Goal: Task Accomplishment & Management: Manage account settings

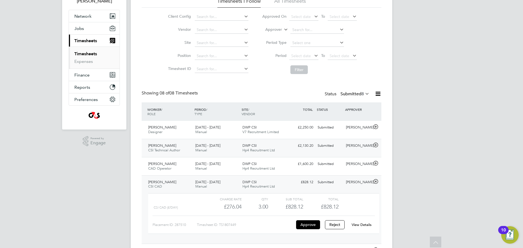
scroll to position [45, 0]
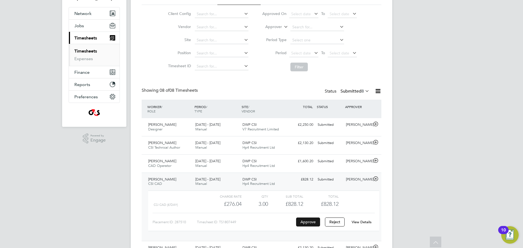
click at [314, 225] on button "Approve" at bounding box center [308, 222] width 24 height 9
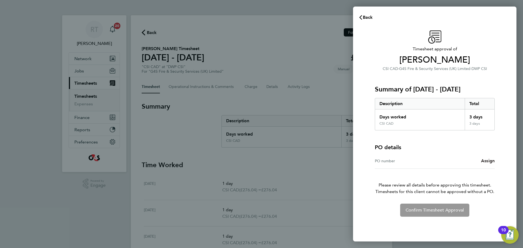
click at [488, 162] on span "Assign" at bounding box center [488, 160] width 14 height 5
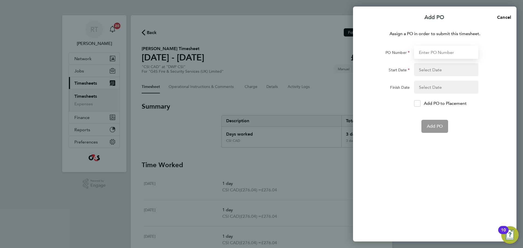
click at [435, 56] on input "PO Number" at bounding box center [446, 52] width 64 height 13
paste input "60GI-BST1541-GR"
type input "60GI-BST1541-GR"
click at [427, 66] on button "button" at bounding box center [446, 69] width 64 height 13
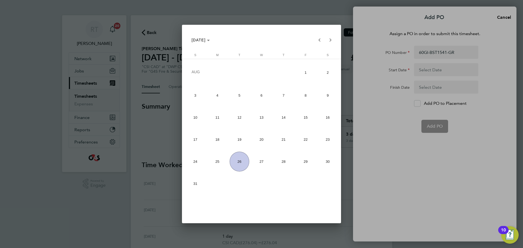
click at [194, 144] on span "17" at bounding box center [195, 140] width 20 height 20
type input "[DATE]"
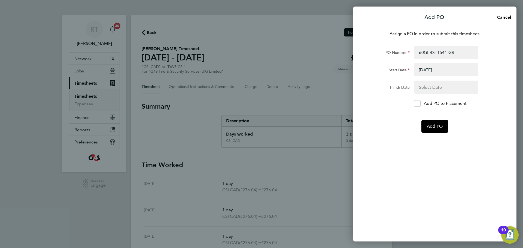
click at [425, 88] on button "button" at bounding box center [446, 87] width 64 height 13
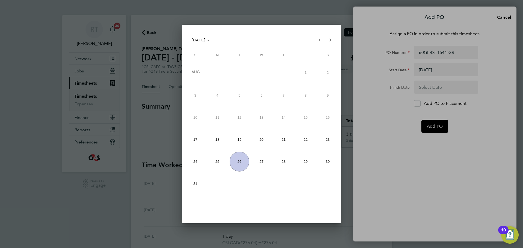
click at [327, 140] on span "23" at bounding box center [328, 140] width 20 height 20
type input "[DATE]"
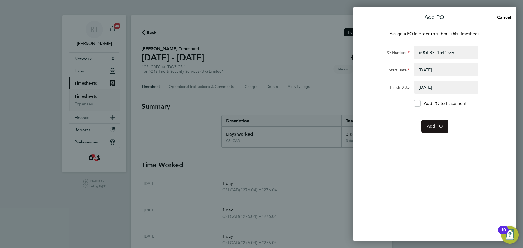
click at [435, 124] on span "Add PO" at bounding box center [435, 126] width 16 height 5
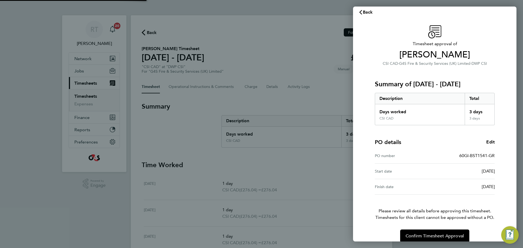
scroll to position [13, 0]
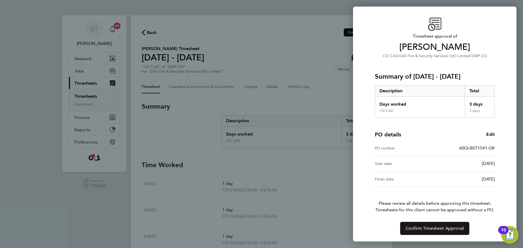
click at [433, 224] on button "Confirm Timesheet Approval" at bounding box center [434, 228] width 69 height 13
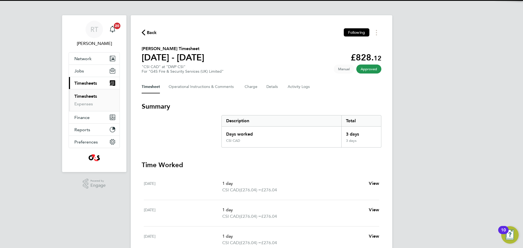
click at [86, 98] on link "Timesheets" at bounding box center [85, 96] width 23 height 5
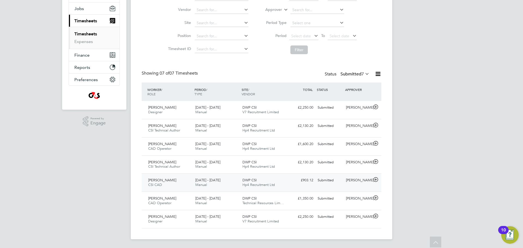
click at [169, 187] on div "Kimberley Robinson CSI CAD 18 - 24 Aug 2025" at bounding box center [169, 183] width 47 height 14
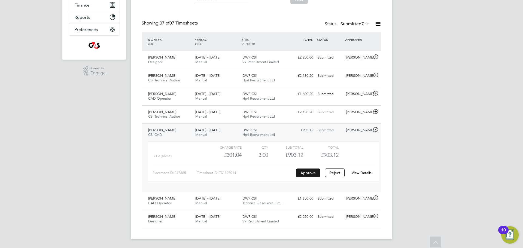
click at [307, 175] on button "Approve" at bounding box center [308, 173] width 24 height 9
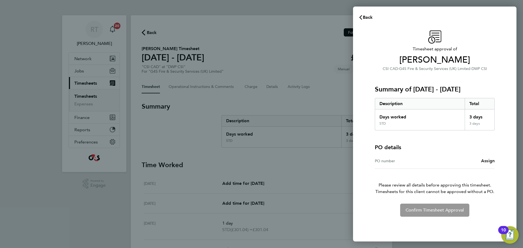
click at [487, 164] on link "Assign" at bounding box center [488, 161] width 14 height 7
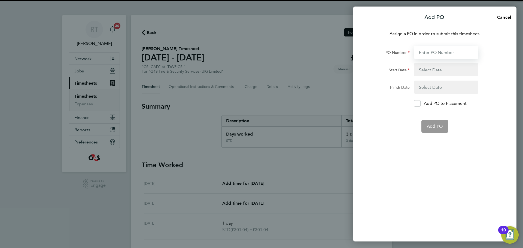
click at [426, 48] on input "PO Number" at bounding box center [446, 52] width 64 height 13
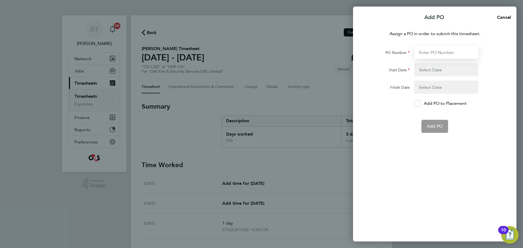
paste input "60GI-BST1541-GR"
type input "60GI-BST1541-GR"
type input "[DATE]"
type input "60GI-BST1541-GR"
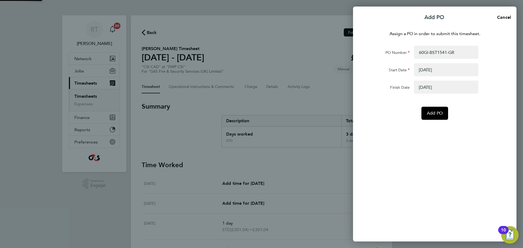
click at [431, 68] on button "button" at bounding box center [446, 69] width 64 height 13
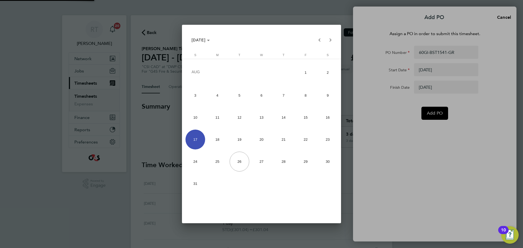
click at [365, 122] on div at bounding box center [261, 124] width 523 height 248
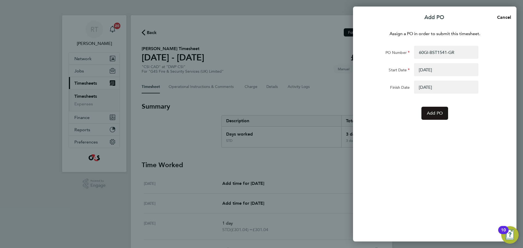
drag, startPoint x: 412, startPoint y: 111, endPoint x: 430, endPoint y: 110, distance: 17.7
click at [429, 111] on div "Add PO" at bounding box center [434, 113] width 137 height 13
click at [435, 111] on span "Add PO" at bounding box center [435, 113] width 16 height 5
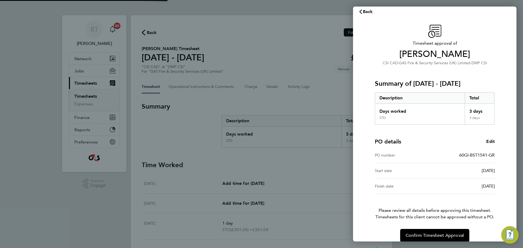
scroll to position [13, 0]
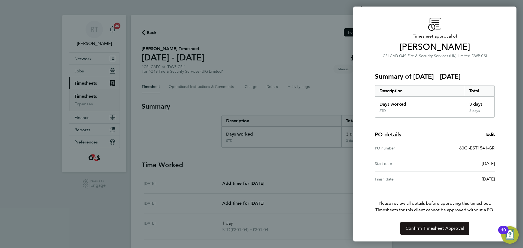
click at [429, 229] on span "Confirm Timesheet Approval" at bounding box center [434, 228] width 58 height 5
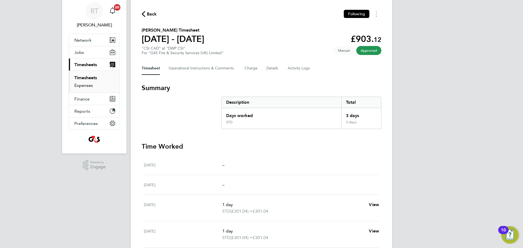
scroll to position [20, 0]
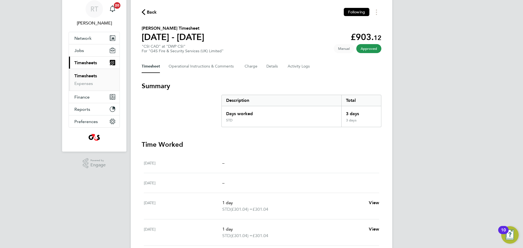
click at [86, 76] on link "Timesheets" at bounding box center [85, 75] width 23 height 5
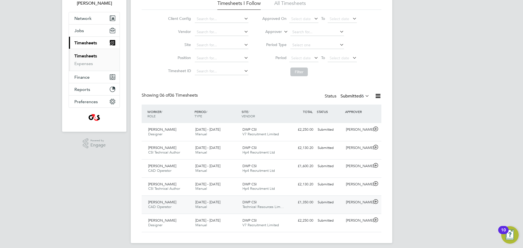
scroll to position [44, 0]
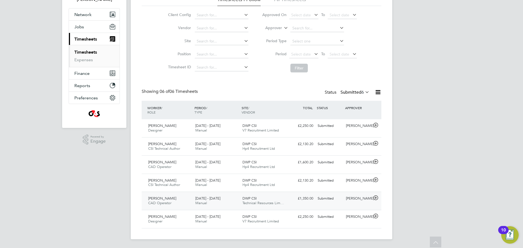
click at [171, 200] on span "Andrew Kersley" at bounding box center [162, 198] width 28 height 5
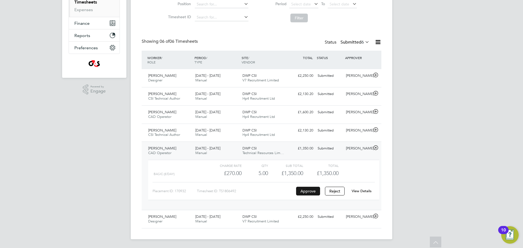
click at [315, 190] on button "Approve" at bounding box center [308, 191] width 24 height 9
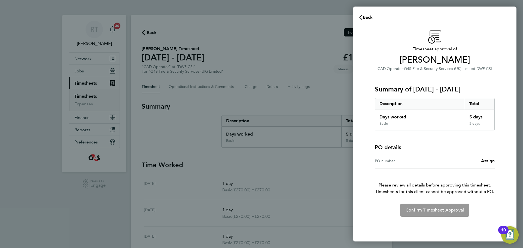
click at [485, 164] on div "PO number Assign" at bounding box center [435, 161] width 120 height 16
click at [487, 162] on span "Assign" at bounding box center [488, 160] width 14 height 5
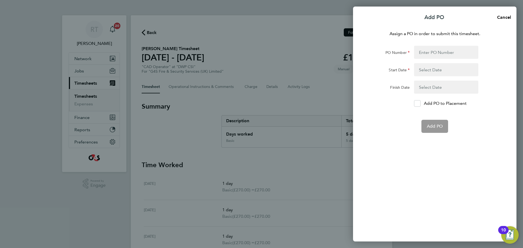
click at [441, 44] on div "Assign a PO in order to submit this timesheet. PO Number Start Date Finish Date…" at bounding box center [434, 133] width 163 height 218
click at [437, 49] on input "PO Number" at bounding box center [446, 52] width 64 height 13
paste input "60GI-BST1542-GR"
type input "60GI-BST1542-GR"
click at [404, 133] on div "Assign a PO in order to submit this timesheet. PO Number 60GI-BST1542-GR Start …" at bounding box center [434, 133] width 163 height 218
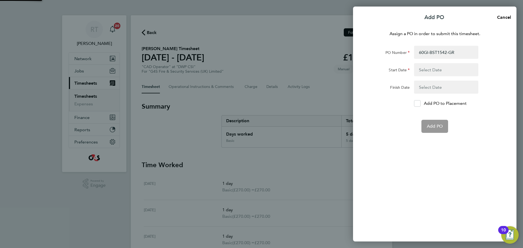
click at [432, 73] on button "button" at bounding box center [446, 69] width 64 height 13
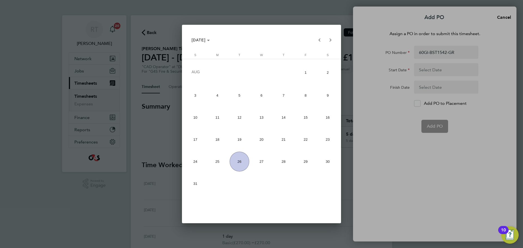
click at [189, 140] on span "17" at bounding box center [195, 140] width 20 height 20
type input "[DATE]"
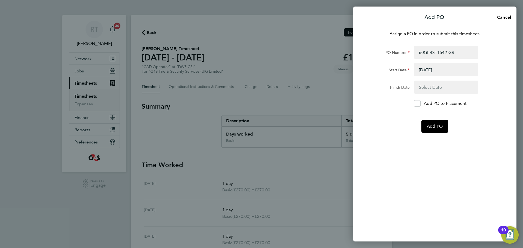
click at [433, 85] on button "button" at bounding box center [446, 87] width 64 height 13
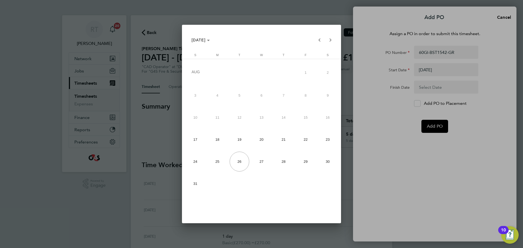
click at [327, 141] on span "23" at bounding box center [328, 140] width 20 height 20
type input "[DATE]"
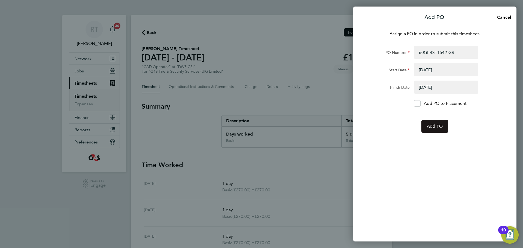
click at [435, 128] on span "Add PO" at bounding box center [435, 126] width 16 height 5
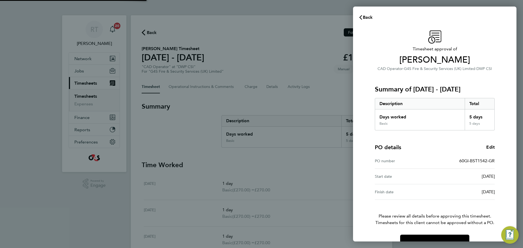
scroll to position [13, 0]
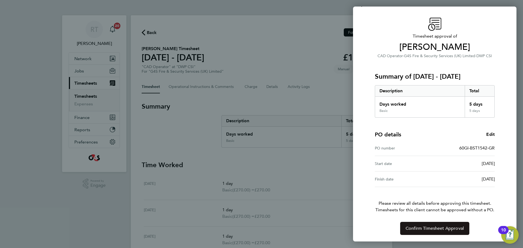
click at [439, 226] on span "Confirm Timesheet Approval" at bounding box center [434, 228] width 58 height 5
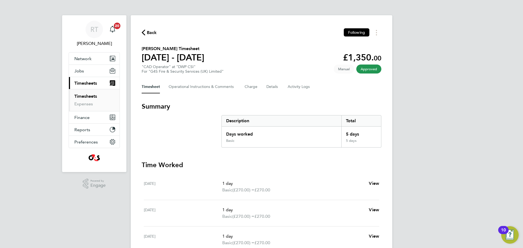
click at [79, 94] on link "Timesheets" at bounding box center [85, 96] width 23 height 5
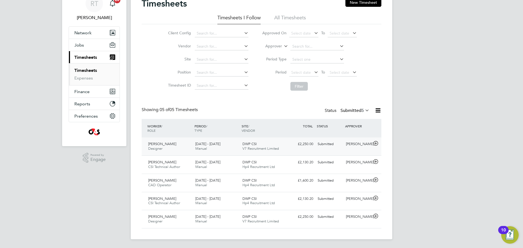
click at [174, 150] on div "Richard Gibson Designer 18 - 24 Aug 2025" at bounding box center [169, 147] width 47 height 14
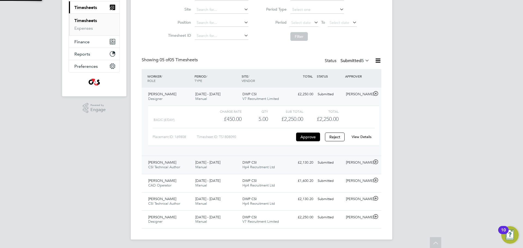
scroll to position [76, 0]
click at [309, 137] on button "Approve" at bounding box center [308, 136] width 24 height 9
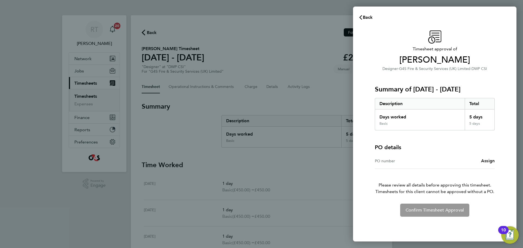
click at [493, 160] on span "Assign" at bounding box center [488, 160] width 14 height 5
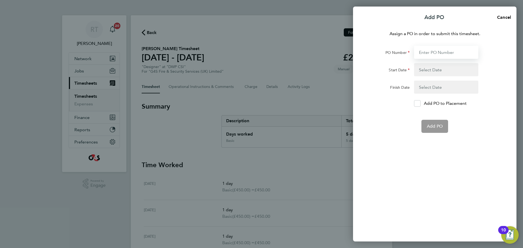
click at [426, 57] on input "PO Number" at bounding box center [446, 52] width 64 height 13
paste input "60GI-BST1545-GR"
type input "60GI-BST1545-GR"
click at [424, 72] on button "button" at bounding box center [446, 69] width 64 height 13
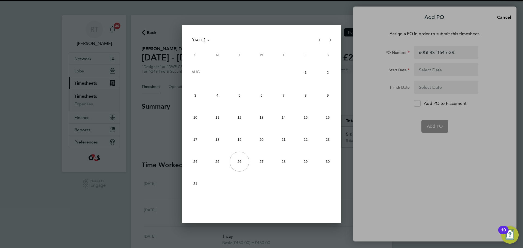
click at [194, 146] on span "17" at bounding box center [195, 140] width 20 height 20
type input "[DATE]"
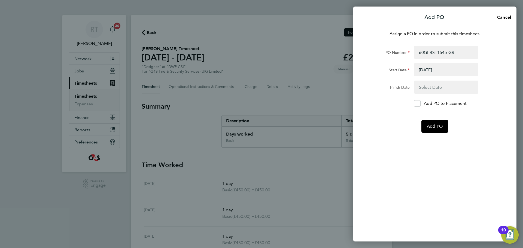
click at [444, 84] on button "button" at bounding box center [446, 87] width 64 height 13
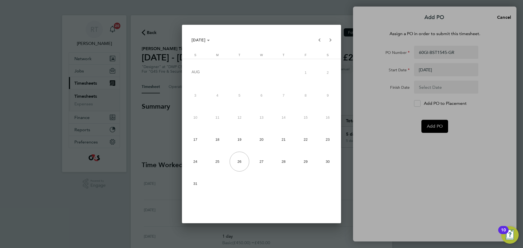
click at [324, 143] on span "23" at bounding box center [328, 140] width 20 height 20
type input "[DATE]"
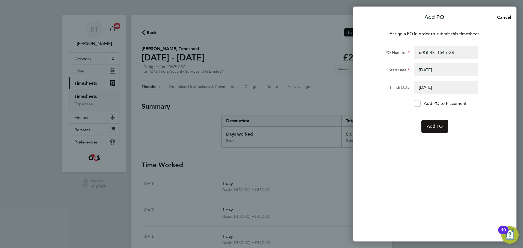
click at [439, 127] on span "Add PO" at bounding box center [435, 126] width 16 height 5
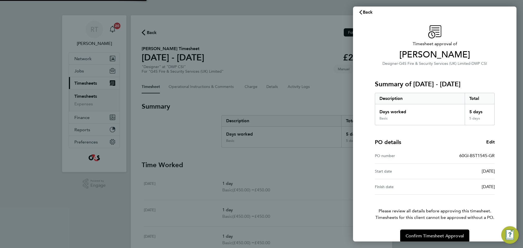
scroll to position [13, 0]
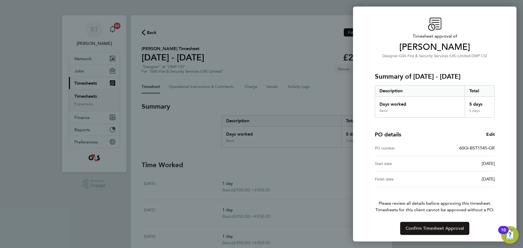
click at [438, 229] on span "Confirm Timesheet Approval" at bounding box center [434, 228] width 58 height 5
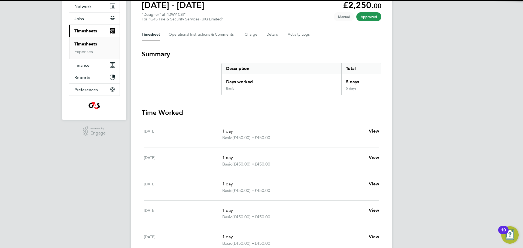
scroll to position [57, 0]
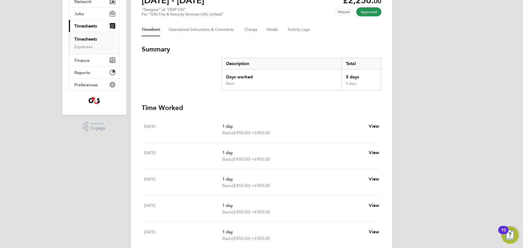
click at [93, 39] on link "Timesheets" at bounding box center [85, 38] width 23 height 5
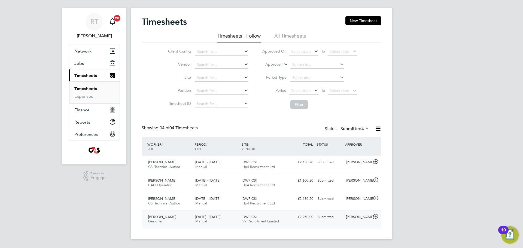
click at [176, 215] on div "Mark Lovelock Designer 18 - 24 Aug 2025" at bounding box center [169, 220] width 47 height 14
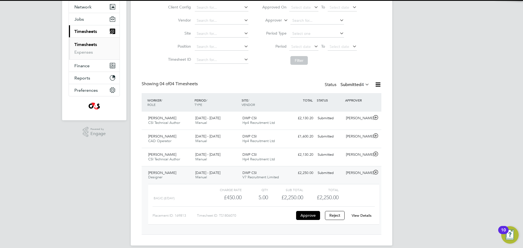
scroll to position [58, 0]
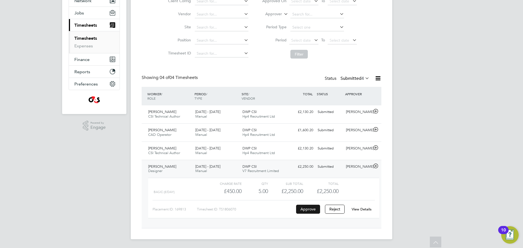
click at [314, 213] on button "Approve" at bounding box center [308, 209] width 24 height 9
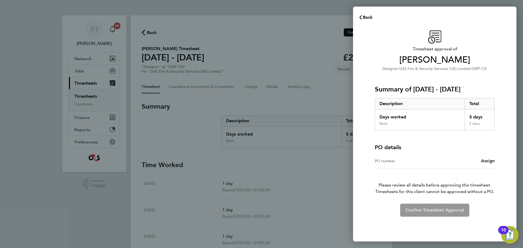
click at [492, 160] on span "Assign" at bounding box center [488, 160] width 14 height 5
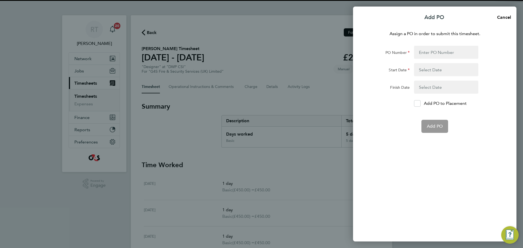
click at [430, 43] on div "Assign a PO in order to submit this timesheet. PO Number Start Date Finish Date…" at bounding box center [434, 133] width 163 height 218
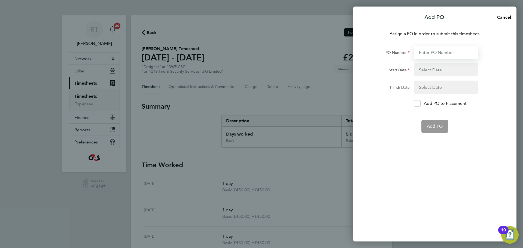
click at [428, 50] on input "PO Number" at bounding box center [446, 52] width 64 height 13
paste input "60GI-BST1545-GR"
type input "60GI-BST1545-GR"
click at [388, 125] on div "Add PO" at bounding box center [434, 126] width 137 height 13
type input "[DATE]"
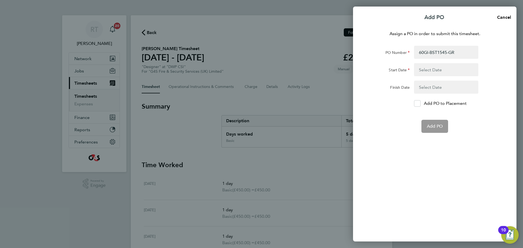
type input "[DATE]"
click at [436, 121] on div "Assign a PO in order to submit this timesheet. PO Number 60GI-BST1545-GR Start …" at bounding box center [434, 133] width 163 height 218
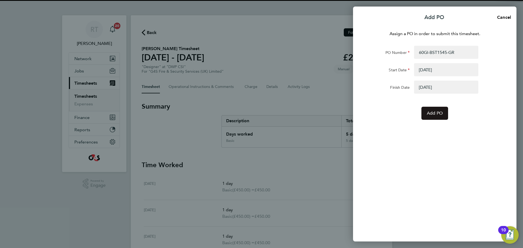
click at [433, 115] on span "Add PO" at bounding box center [435, 113] width 16 height 5
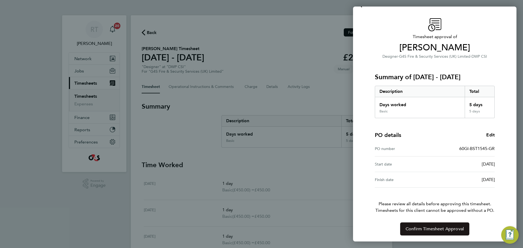
scroll to position [13, 0]
click at [412, 226] on span "Confirm Timesheet Approval" at bounding box center [434, 228] width 58 height 5
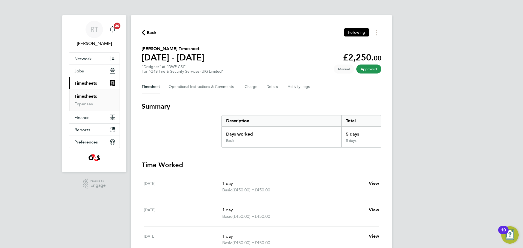
click at [81, 98] on link "Timesheets" at bounding box center [85, 96] width 23 height 5
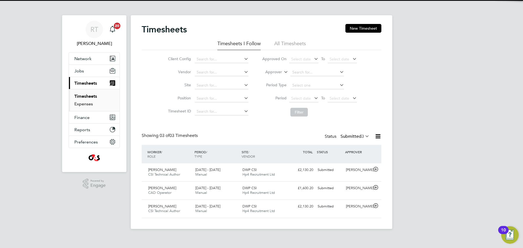
click at [84, 105] on link "Expenses" at bounding box center [83, 103] width 19 height 5
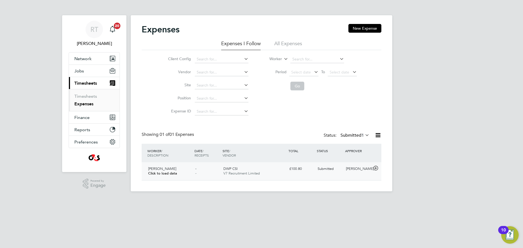
click at [287, 174] on div "Mark Lovelock Click to load data - - DWP CSI V7 Recruitment Limited £100.80 Sub…" at bounding box center [262, 171] width 240 height 18
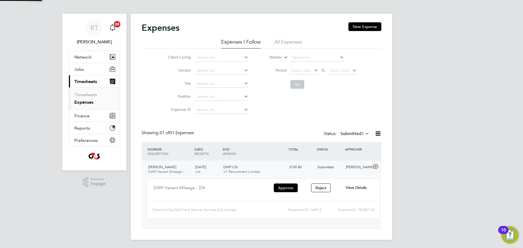
scroll to position [2, 0]
click at [286, 189] on button "Approve" at bounding box center [286, 187] width 24 height 9
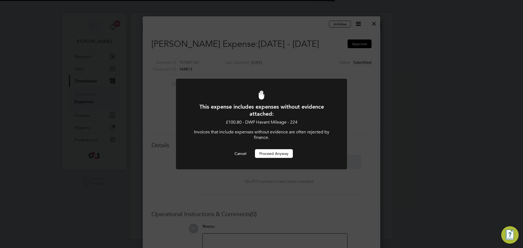
scroll to position [3, 3]
click at [268, 152] on button "Proceed Anyway" at bounding box center [274, 153] width 38 height 9
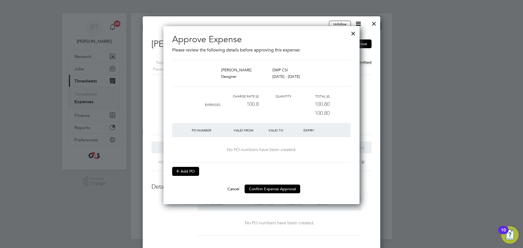
click at [192, 169] on button "Add PO" at bounding box center [185, 171] width 27 height 9
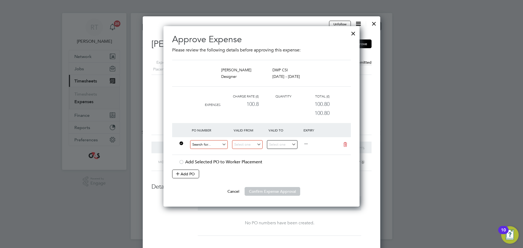
click at [210, 148] on input at bounding box center [209, 144] width 38 height 9
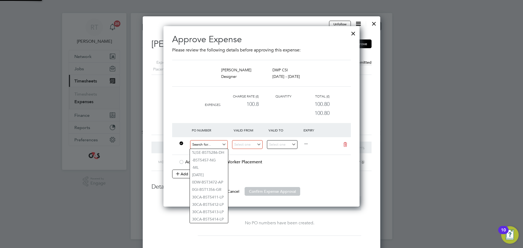
paste input "60GI-BST1545-GR"
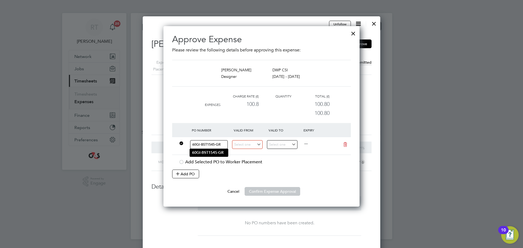
type input "60GI-BST1545-GR"
click at [203, 150] on b "60GI-BST1545-GR" at bounding box center [208, 152] width 32 height 5
type input "[DATE]"
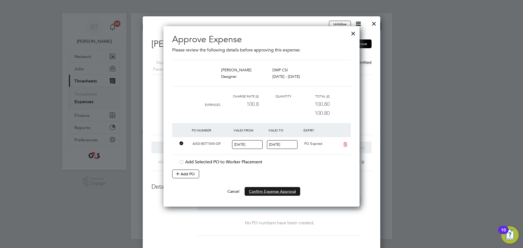
click at [268, 193] on button "Confirm Expense Approval" at bounding box center [273, 191] width 56 height 9
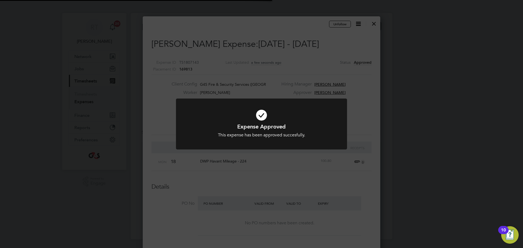
click at [408, 181] on div "Expense Approved This expense has been approved succesfully. Cancel Okay" at bounding box center [261, 124] width 523 height 248
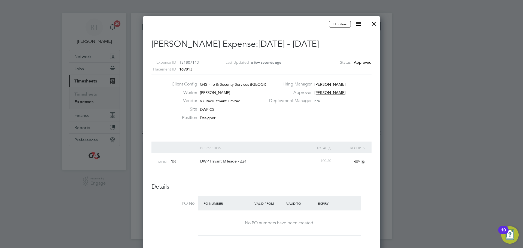
click at [375, 22] on div at bounding box center [374, 22] width 10 height 10
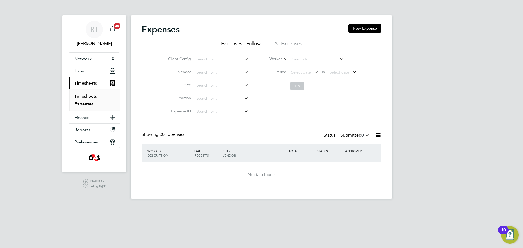
click at [85, 94] on link "Timesheets" at bounding box center [85, 96] width 23 height 5
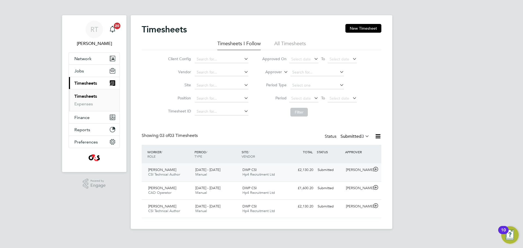
click at [166, 173] on span "CSI Technical Author" at bounding box center [164, 174] width 32 height 5
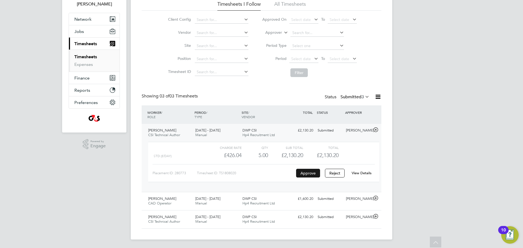
click at [307, 175] on button "Approve" at bounding box center [308, 173] width 24 height 9
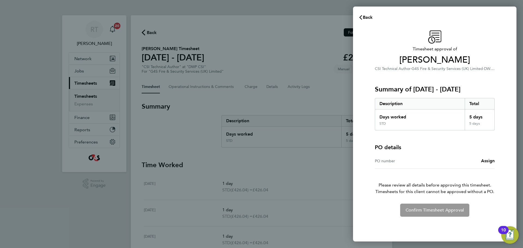
click at [492, 166] on div "PO number Assign" at bounding box center [435, 161] width 120 height 16
click at [487, 159] on span "Assign" at bounding box center [488, 160] width 14 height 5
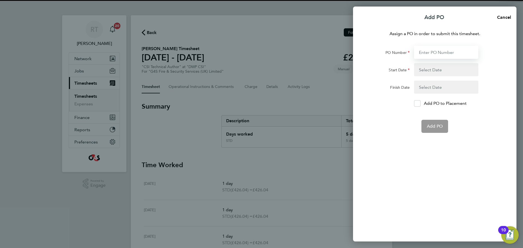
click at [437, 48] on input "PO Number" at bounding box center [446, 52] width 64 height 13
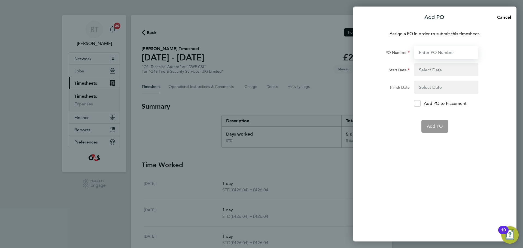
paste input "60GI-BST1543-GR"
type input "60GI-BST1543-GR"
click at [383, 114] on form "PO Number 60GI-BST1543-GR Start Date Finish Date Add PO to Placement Add PO" at bounding box center [434, 89] width 133 height 87
click at [422, 69] on button "button" at bounding box center [446, 69] width 64 height 13
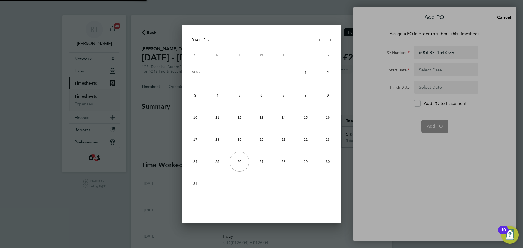
click at [189, 146] on span "17" at bounding box center [195, 140] width 20 height 20
type input "[DATE]"
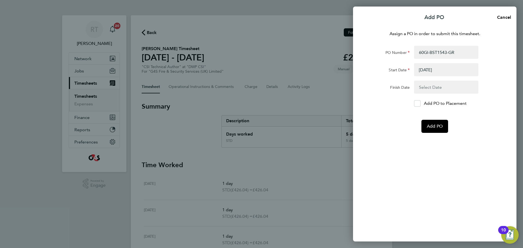
click at [446, 87] on button "button" at bounding box center [446, 87] width 64 height 13
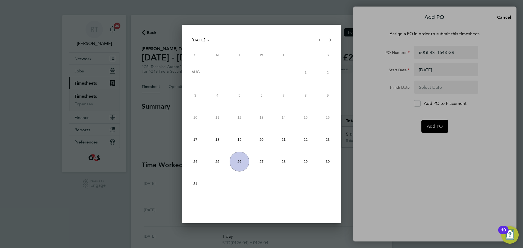
click at [330, 141] on span "23" at bounding box center [328, 140] width 20 height 20
type input "[DATE]"
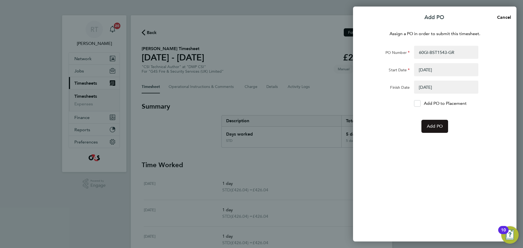
click at [434, 128] on span "Add PO" at bounding box center [435, 126] width 16 height 5
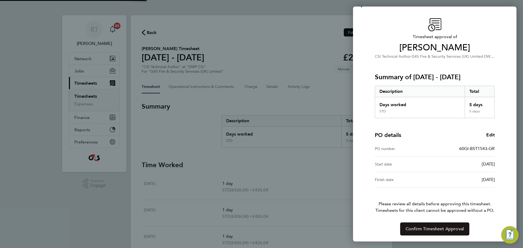
scroll to position [13, 0]
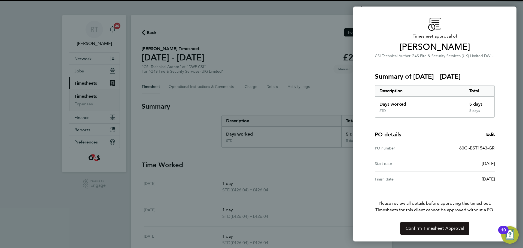
click at [417, 231] on button "Confirm Timesheet Approval" at bounding box center [434, 228] width 69 height 13
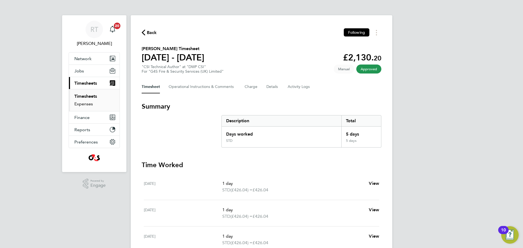
click at [81, 106] on link "Expenses" at bounding box center [83, 103] width 19 height 5
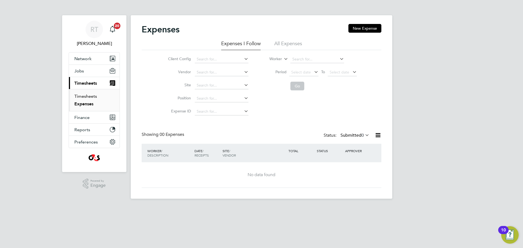
click at [80, 96] on link "Timesheets" at bounding box center [85, 96] width 23 height 5
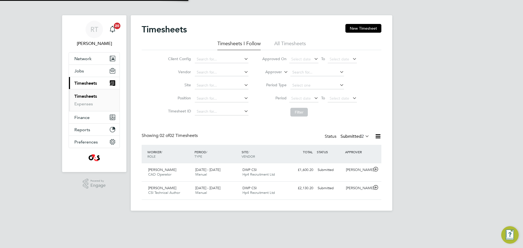
scroll to position [14, 47]
click at [184, 178] on div "Conor Dunford CAD Operator 18 - 24 Aug 2025" at bounding box center [169, 173] width 47 height 14
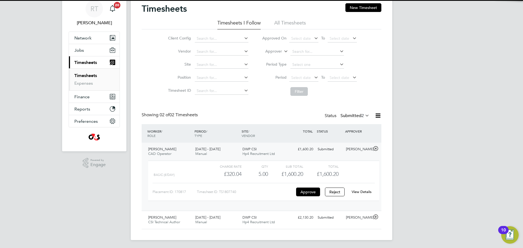
scroll to position [22, 0]
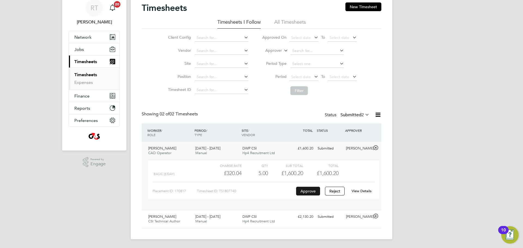
click at [309, 191] on button "Approve" at bounding box center [308, 191] width 24 height 9
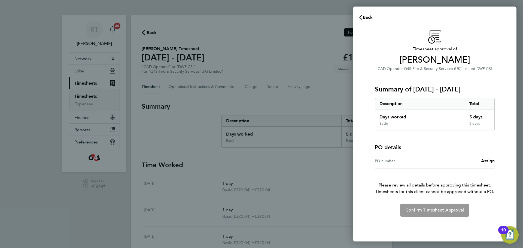
click at [492, 165] on div "PO number Assign" at bounding box center [435, 161] width 120 height 16
click at [491, 161] on span "Assign" at bounding box center [488, 160] width 14 height 5
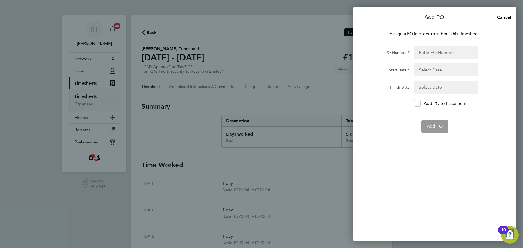
click at [430, 45] on div "Assign a PO in order to submit this timesheet. PO Number Start Date Finish Date…" at bounding box center [434, 133] width 163 height 218
click at [431, 48] on input "PO Number" at bounding box center [446, 52] width 64 height 13
paste input "60GI-BST1543-GR"
type input "60GI-BST1543-GR"
click at [424, 69] on button "button" at bounding box center [446, 69] width 64 height 13
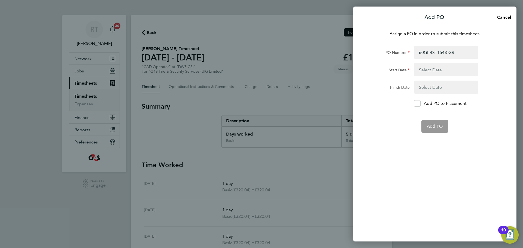
type input "[DATE]"
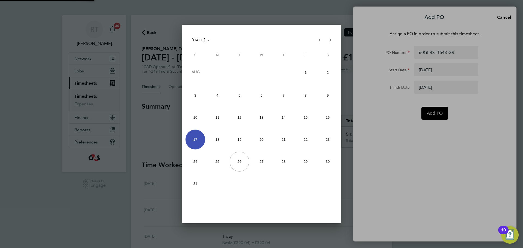
click at [396, 141] on div at bounding box center [261, 124] width 523 height 248
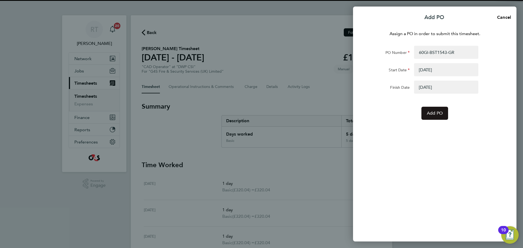
click at [434, 114] on span "Add PO" at bounding box center [435, 113] width 16 height 5
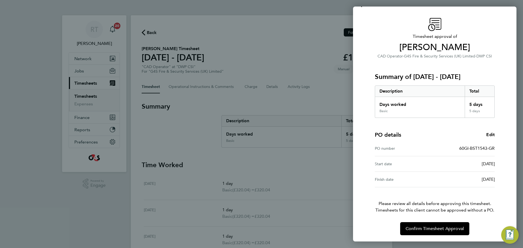
scroll to position [13, 0]
click at [439, 230] on span "Confirm Timesheet Approval" at bounding box center [434, 228] width 58 height 5
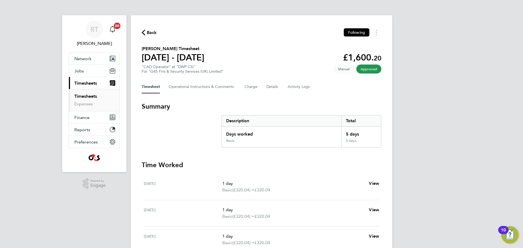
click at [87, 97] on link "Timesheets" at bounding box center [85, 96] width 23 height 5
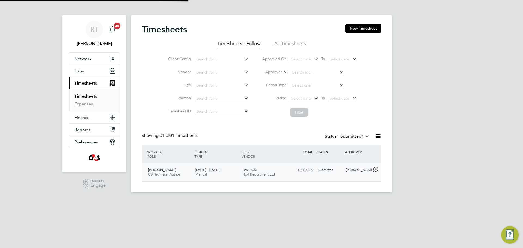
scroll to position [14, 47]
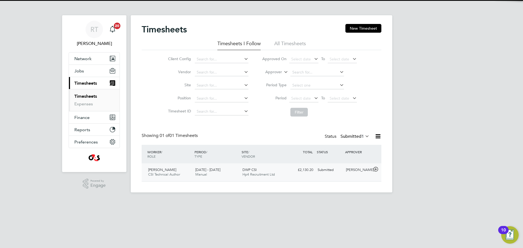
click at [191, 169] on div "Chris Morgan CSI Technical Author 18 - 24 Aug 2025" at bounding box center [169, 173] width 47 height 14
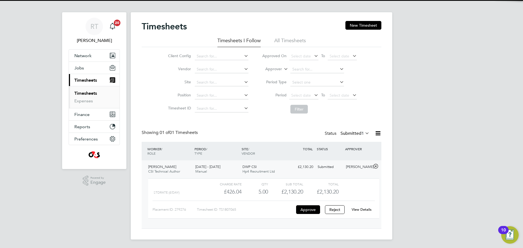
scroll to position [4, 0]
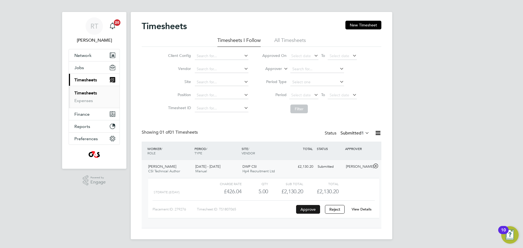
click at [307, 208] on button "Approve" at bounding box center [308, 209] width 24 height 9
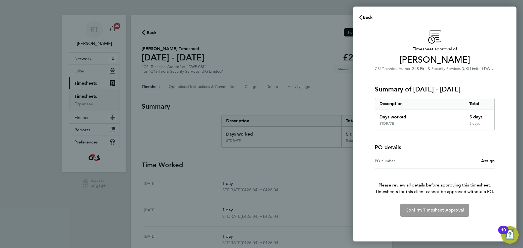
click at [486, 161] on span "Assign" at bounding box center [488, 160] width 14 height 5
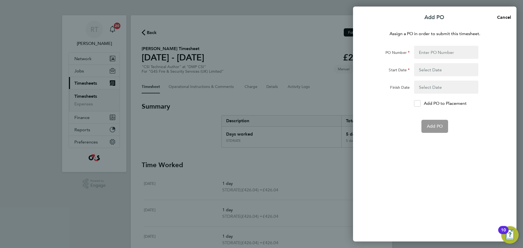
click at [433, 43] on div "Assign a PO in order to submit this timesheet. PO Number Start Date Finish Date…" at bounding box center [434, 133] width 163 height 218
click at [427, 53] on input "PO Number" at bounding box center [446, 52] width 64 height 13
paste input "60GI-BST1543-GR"
type input "60GI-BST1543-GR"
click at [392, 129] on div "Add PO" at bounding box center [434, 126] width 137 height 13
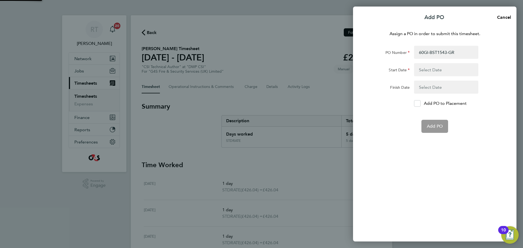
type input "[DATE]"
click at [437, 112] on span "Add PO" at bounding box center [435, 113] width 16 height 5
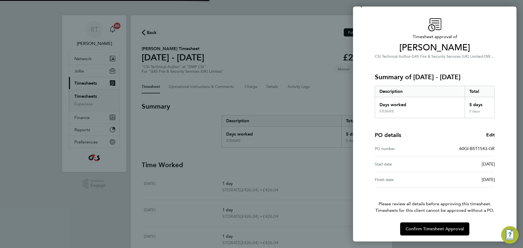
scroll to position [13, 0]
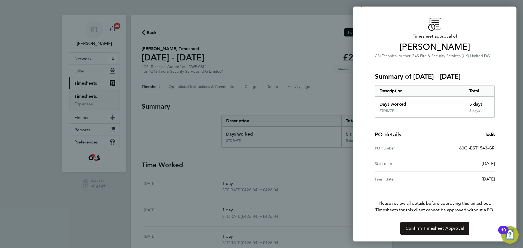
click at [444, 230] on span "Confirm Timesheet Approval" at bounding box center [434, 228] width 58 height 5
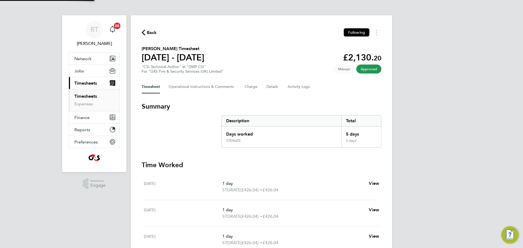
click at [100, 209] on div "RT [PERSON_NAME] Notifications 20 Applications: Network Sites Workers Jobs Posi…" at bounding box center [261, 183] width 523 height 367
click at [80, 106] on link "Expenses" at bounding box center [83, 103] width 19 height 5
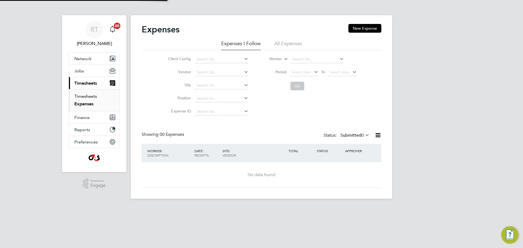
click at [84, 97] on link "Timesheets" at bounding box center [85, 96] width 23 height 5
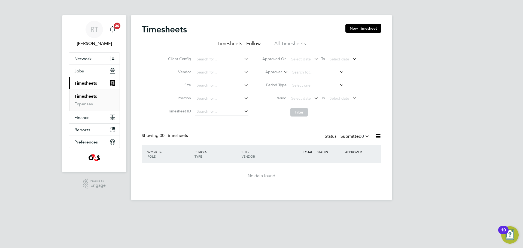
click at [84, 106] on li "Expenses" at bounding box center [94, 103] width 41 height 5
click at [85, 103] on link "Expenses" at bounding box center [83, 103] width 19 height 5
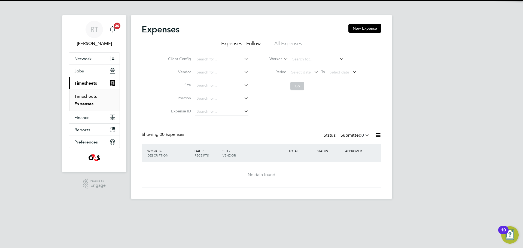
click at [87, 96] on link "Timesheets" at bounding box center [85, 96] width 23 height 5
